Goal: Check status

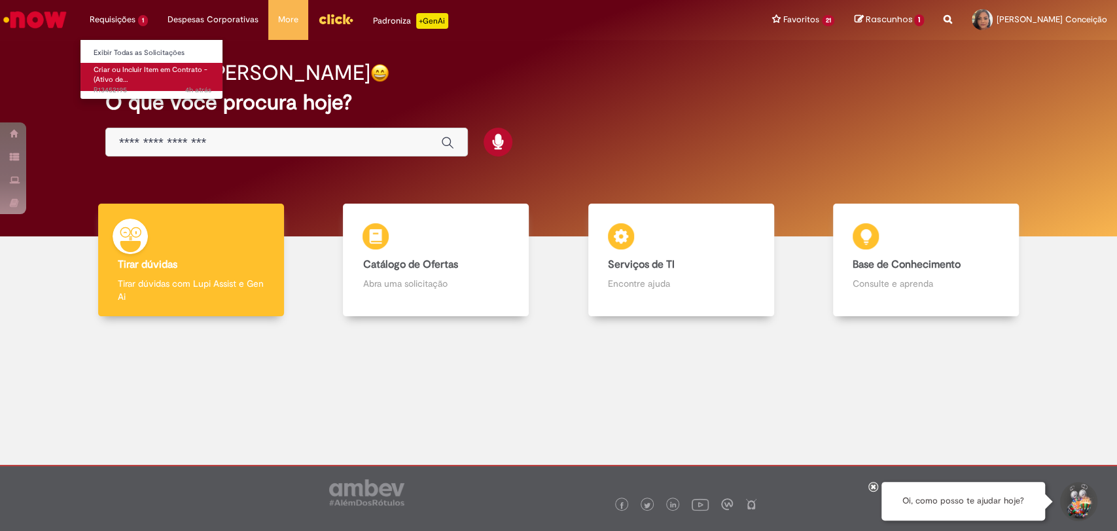
click at [132, 73] on span "Criar ou Incluir Item em Contrato - (Ativo de…" at bounding box center [151, 75] width 114 height 20
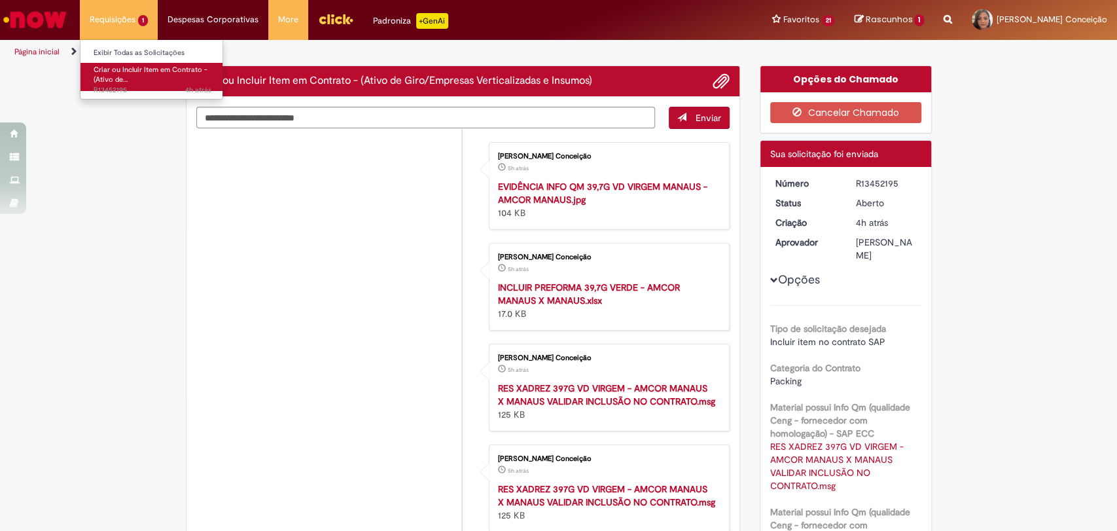
click at [126, 76] on span "Criar ou Incluir Item em Contrato - (Ativo de…" at bounding box center [151, 75] width 114 height 20
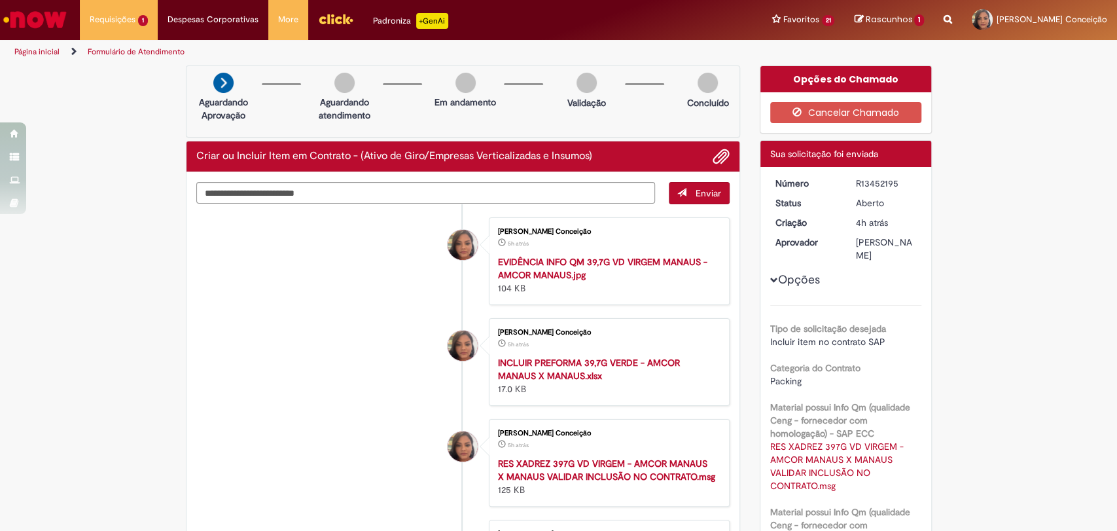
click at [274, 268] on li "[PERSON_NAME] Conceição 5h atrás 5 horas atrás EVIDÊNCIA INFO QM 39,7G VD VIRGE…" at bounding box center [463, 261] width 534 height 88
click at [317, 305] on li "[PERSON_NAME] Conceição 5h atrás 5 horas atrás EVIDÊNCIA INFO QM 39,7G VD VIRGE…" at bounding box center [463, 261] width 534 height 88
